Goal: Find specific page/section: Find specific page/section

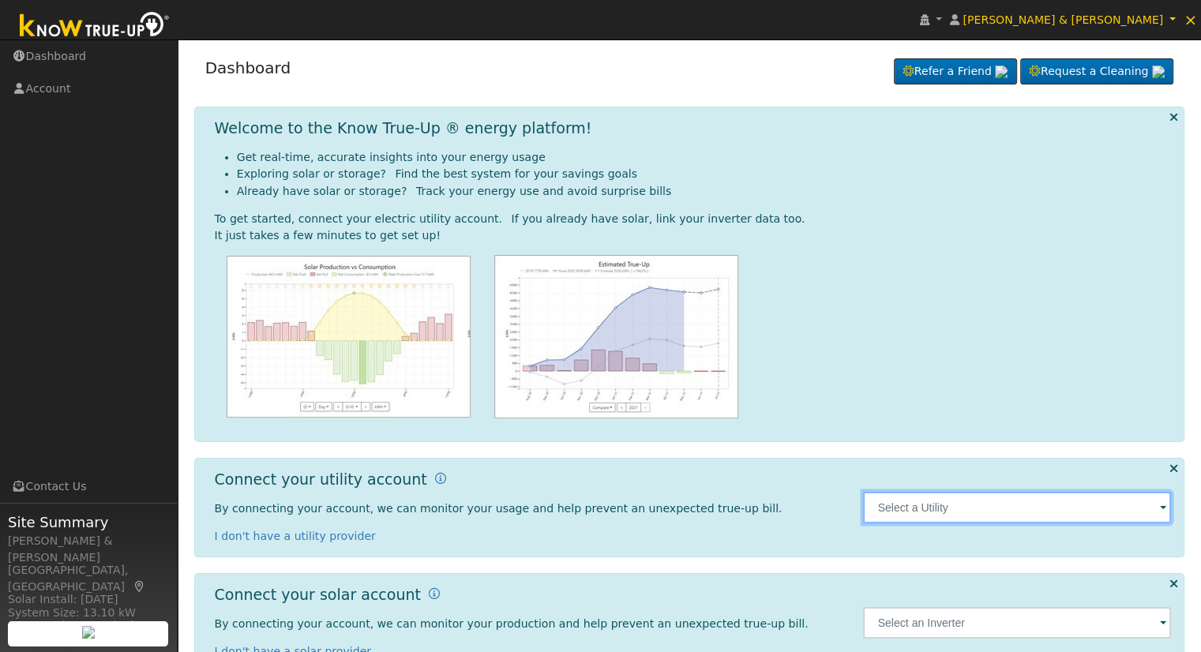
click at [979, 508] on input "text" at bounding box center [1017, 508] width 308 height 32
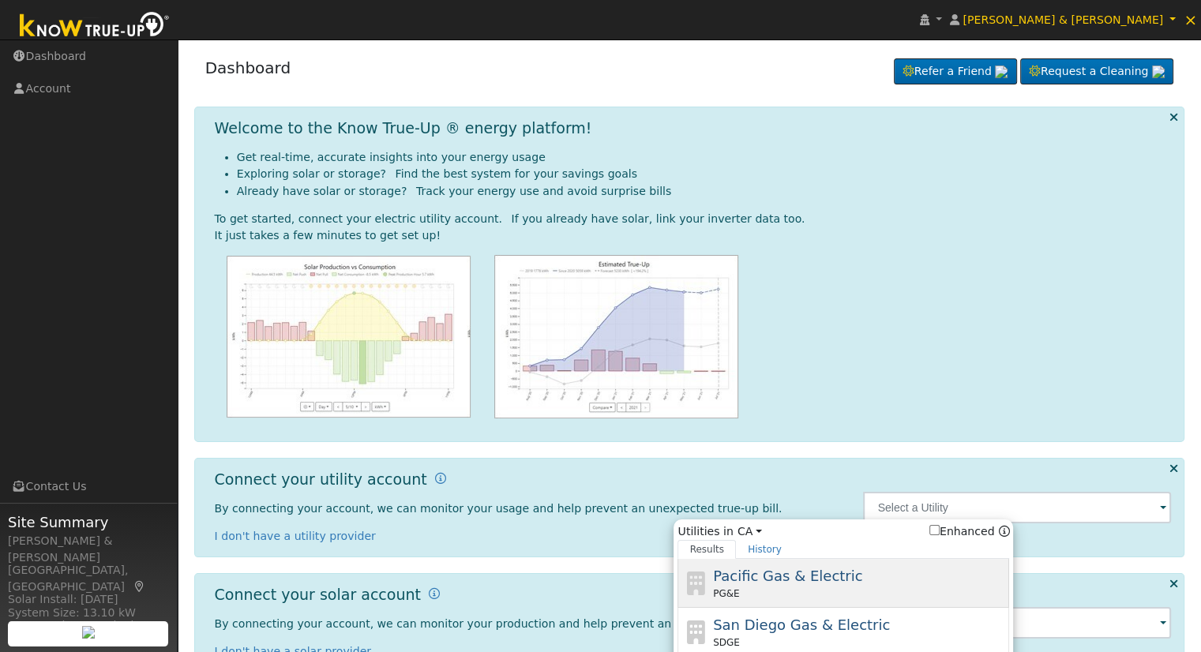
click at [800, 587] on div "PG&E" at bounding box center [859, 594] width 293 height 14
type input "PG&E"
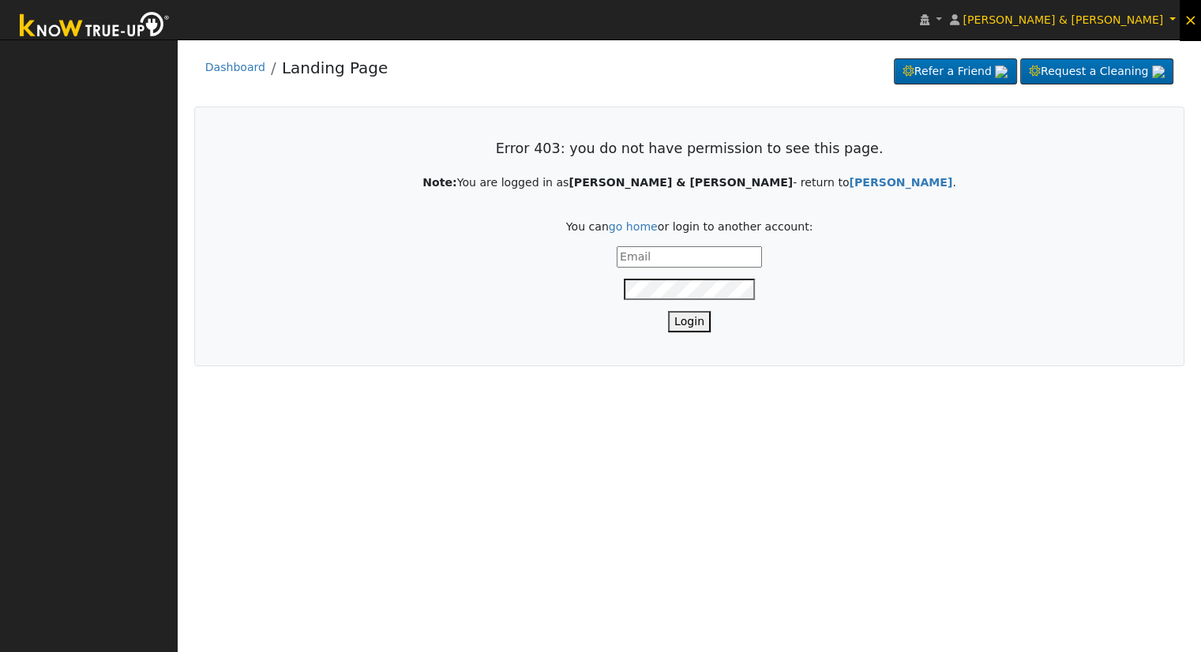
click at [1189, 20] on span "×" at bounding box center [1190, 19] width 13 height 19
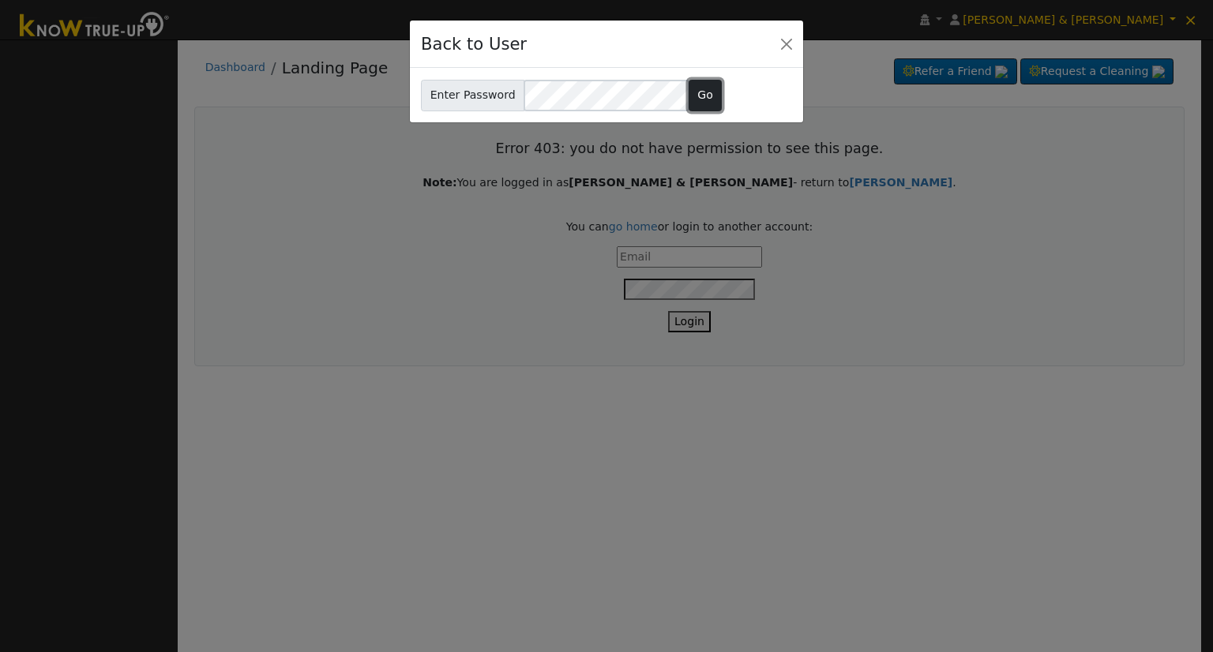
click at [690, 89] on button "Go" at bounding box center [706, 96] width 34 height 32
